Goal: Task Accomplishment & Management: Use online tool/utility

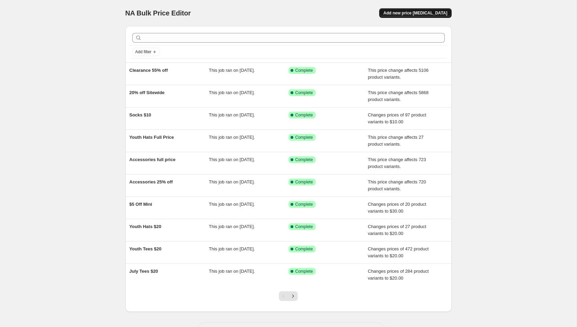
click at [420, 13] on span "Add new price [MEDICAL_DATA]" at bounding box center [416, 12] width 64 height 5
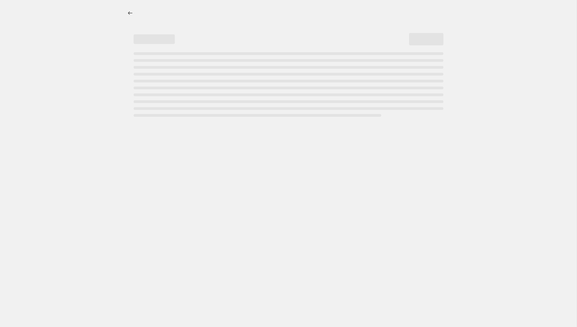
select select "percentage"
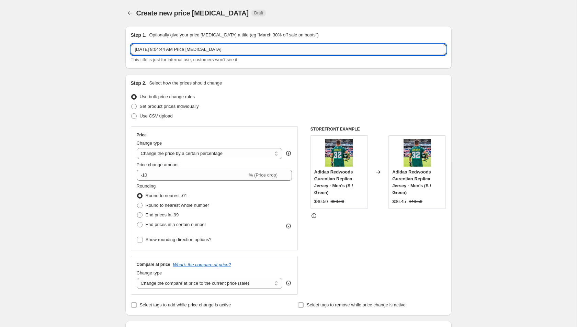
click at [237, 50] on input "[DATE] 8:04:44 AM Price [MEDICAL_DATA]" at bounding box center [289, 49] width 316 height 11
type input "A"
type input "Whole Website Back to Full Price"
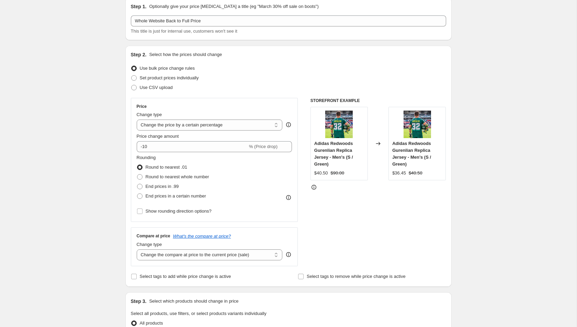
scroll to position [54, 0]
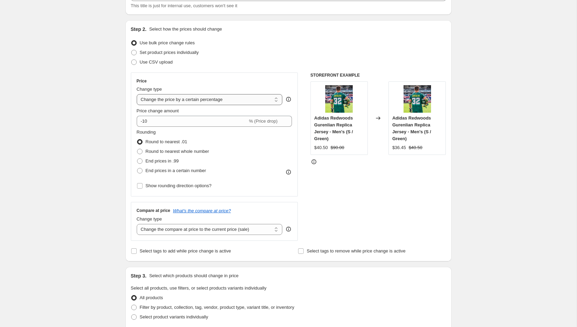
click at [191, 100] on select "Change the price to a certain amount Change the price by a certain amount Chang…" at bounding box center [210, 99] width 146 height 11
select select "ecap"
click at [137, 94] on select "Change the price to a certain amount Change the price by a certain amount Chang…" at bounding box center [210, 99] width 146 height 11
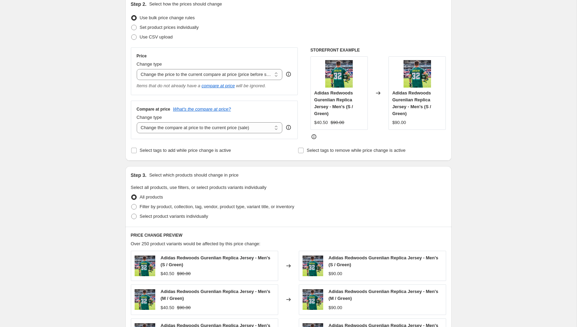
scroll to position [108, 0]
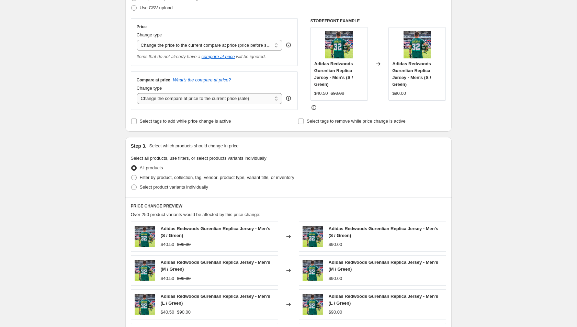
click at [217, 97] on select "Change the compare at price to the current price (sale) Change the compare at p…" at bounding box center [210, 98] width 146 height 11
select select "no_change"
click at [137, 93] on select "Change the compare at price to the current price (sale) Change the compare at p…" at bounding box center [210, 98] width 146 height 11
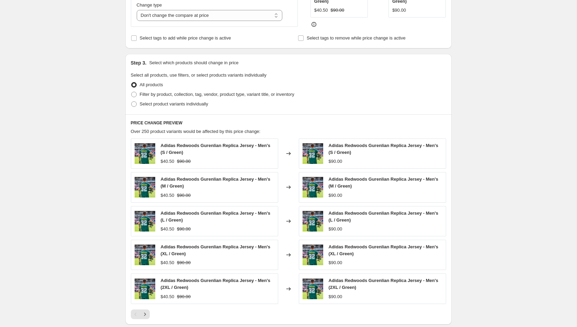
scroll to position [197, 0]
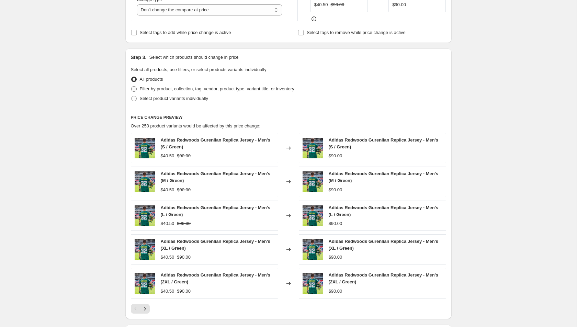
click at [169, 88] on span "Filter by product, collection, tag, vendor, product type, variant title, or inv…" at bounding box center [217, 88] width 155 height 5
click at [132, 87] on input "Filter by product, collection, tag, vendor, product type, variant title, or inv…" at bounding box center [131, 86] width 0 height 0
radio input "true"
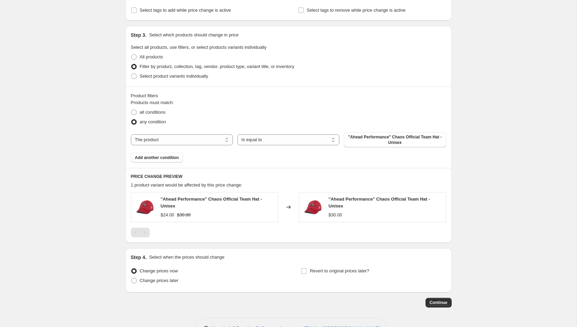
scroll to position [238, 0]
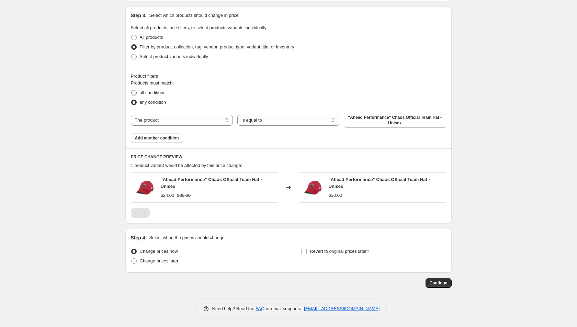
click at [145, 93] on span "all conditions" at bounding box center [153, 92] width 26 height 5
click at [132, 90] on input "all conditions" at bounding box center [131, 90] width 0 height 0
radio input "true"
click at [392, 119] on span ""Ahead Performance" Chaos Official Team Hat - Unisex" at bounding box center [395, 120] width 94 height 11
click at [214, 120] on select "The product The product's collection The product's tag The product's vendor The…" at bounding box center [182, 120] width 102 height 11
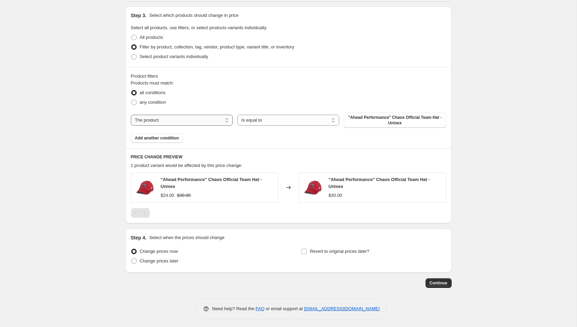
select select "product_status"
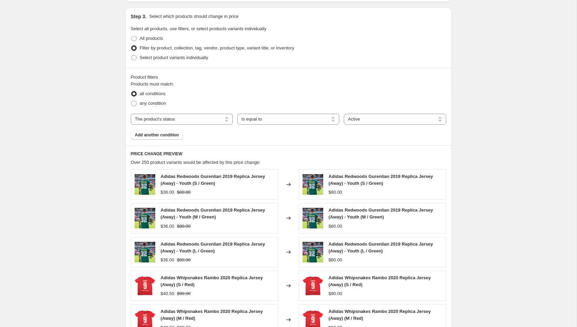
click at [174, 140] on div "Product filters Products must match: all conditions any condition The product T…" at bounding box center [288, 106] width 326 height 77
click at [167, 131] on button "Add another condition" at bounding box center [157, 135] width 52 height 10
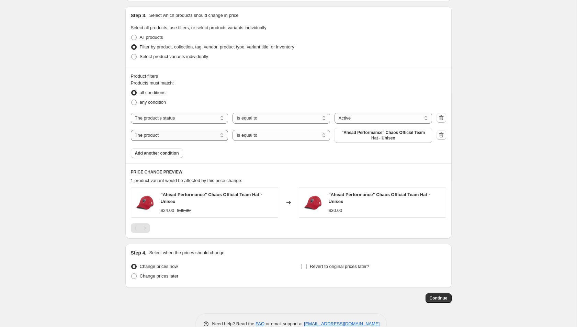
click at [182, 135] on select "The product The product's collection The product's tag The product's vendor The…" at bounding box center [180, 135] width 98 height 11
select select "collection"
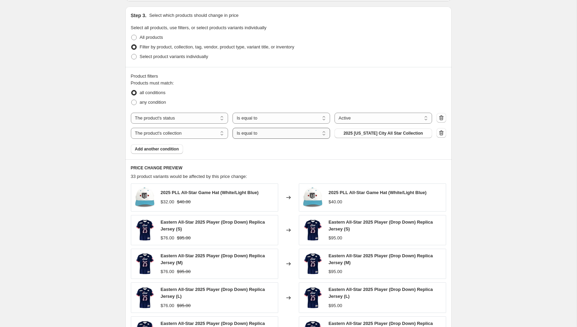
click at [288, 134] on select "Is equal to Is not equal to" at bounding box center [282, 133] width 98 height 11
select select "not_equal"
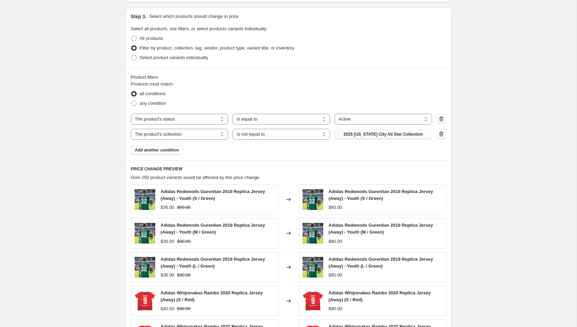
click at [390, 133] on span "2025 [US_STATE] City All Star Collection" at bounding box center [383, 134] width 79 height 5
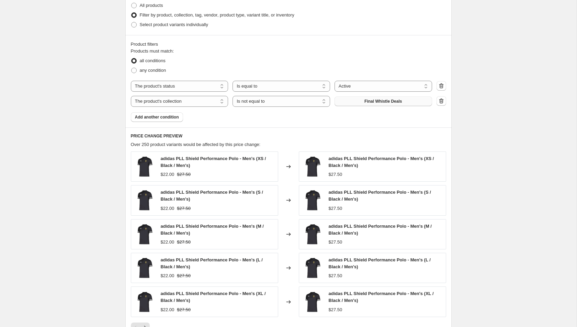
scroll to position [256, 0]
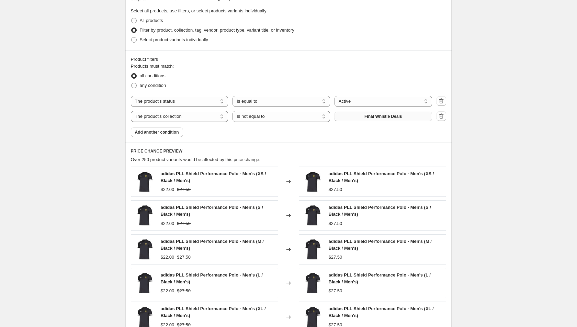
click at [300, 81] on div "any condition" at bounding box center [289, 86] width 316 height 10
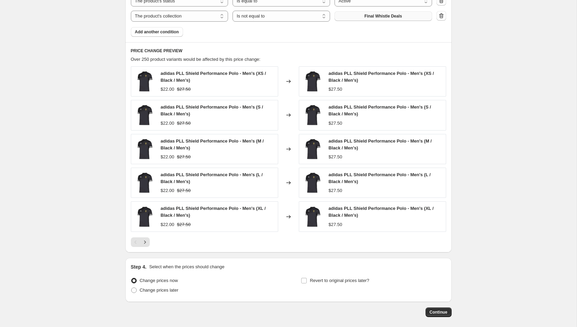
scroll to position [385, 0]
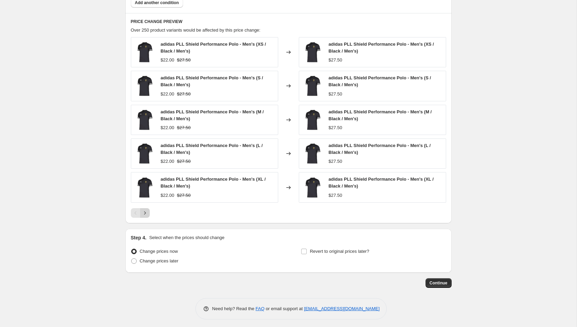
click at [146, 210] on icon "Next" at bounding box center [145, 213] width 7 height 7
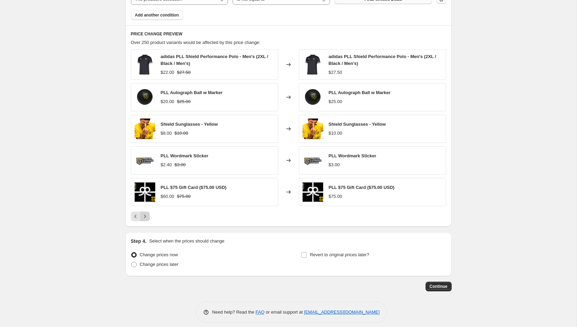
scroll to position [376, 0]
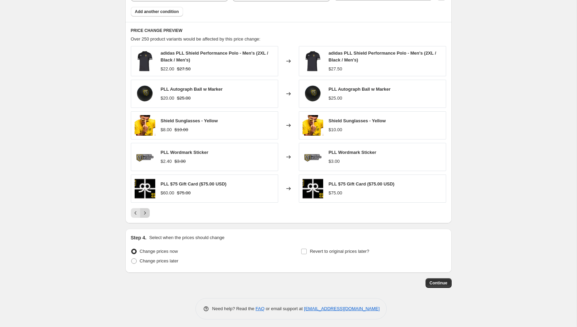
click at [149, 211] on button "Next" at bounding box center [145, 213] width 10 height 10
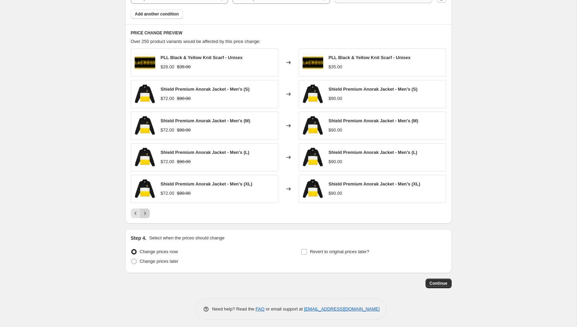
click at [149, 211] on button "Next" at bounding box center [145, 214] width 10 height 10
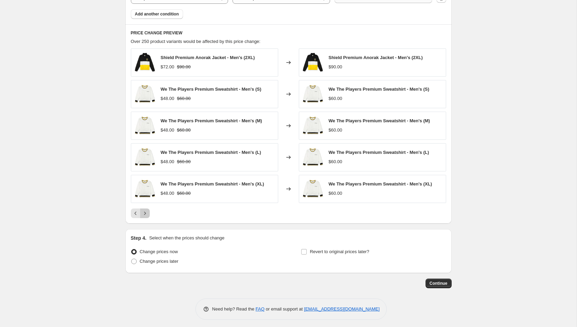
click at [149, 211] on button "Next" at bounding box center [145, 214] width 10 height 10
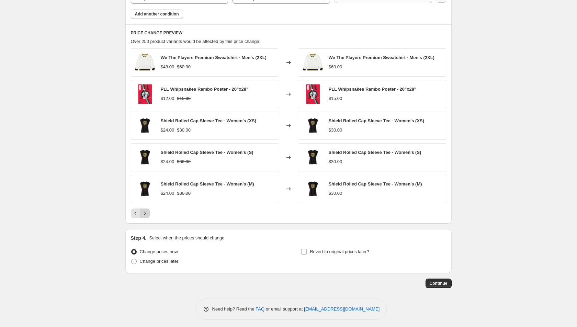
click at [149, 211] on button "Next" at bounding box center [145, 214] width 10 height 10
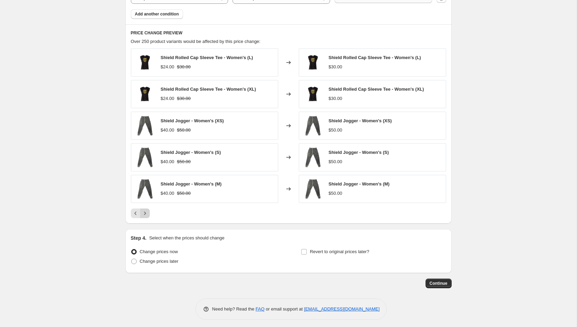
click at [149, 211] on button "Next" at bounding box center [145, 214] width 10 height 10
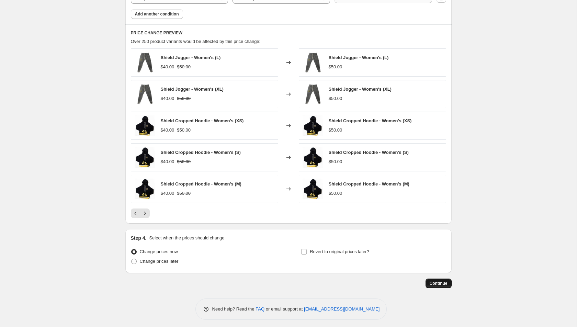
click at [441, 282] on span "Continue" at bounding box center [439, 283] width 18 height 5
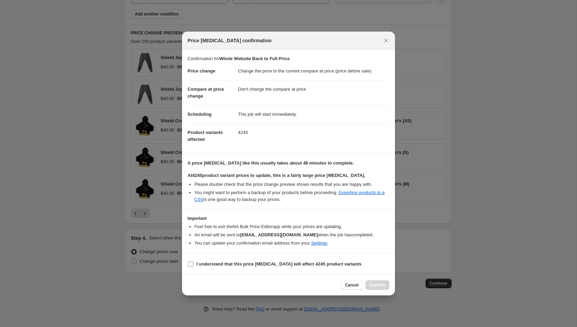
click at [235, 259] on label "I understand that this price [MEDICAL_DATA] will affect 4245 product variants" at bounding box center [275, 264] width 174 height 10
click at [193, 262] on input "I understand that this price [MEDICAL_DATA] will affect 4245 product variants" at bounding box center [190, 264] width 5 height 5
checkbox input "true"
click at [382, 286] on span "Confirm" at bounding box center [378, 285] width 16 height 5
